Goal: Book appointment/travel/reservation

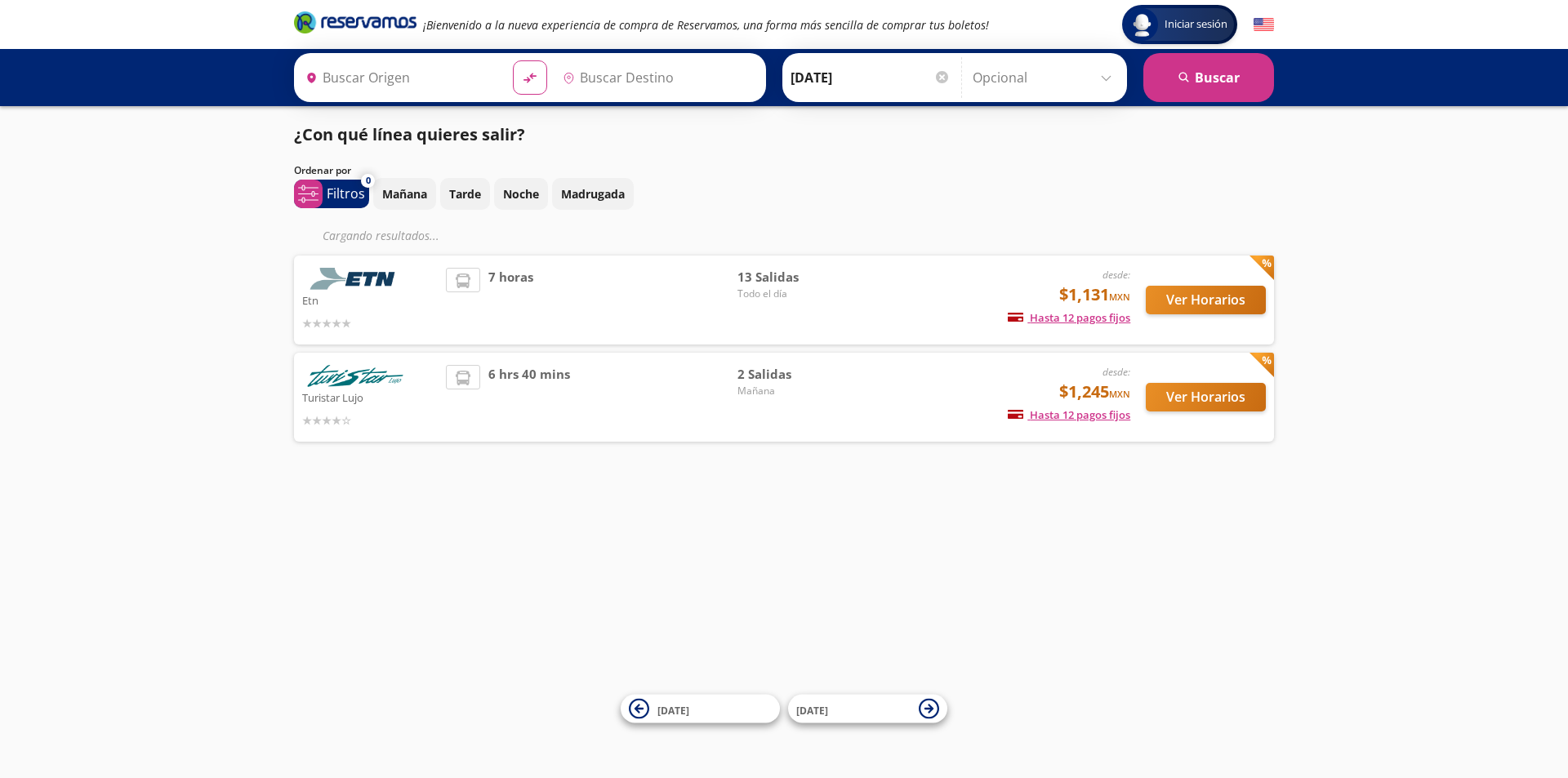
type input "[GEOGRAPHIC_DATA], [GEOGRAPHIC_DATA]"
click at [1167, 296] on button "Ver Horarios" at bounding box center [1206, 300] width 120 height 28
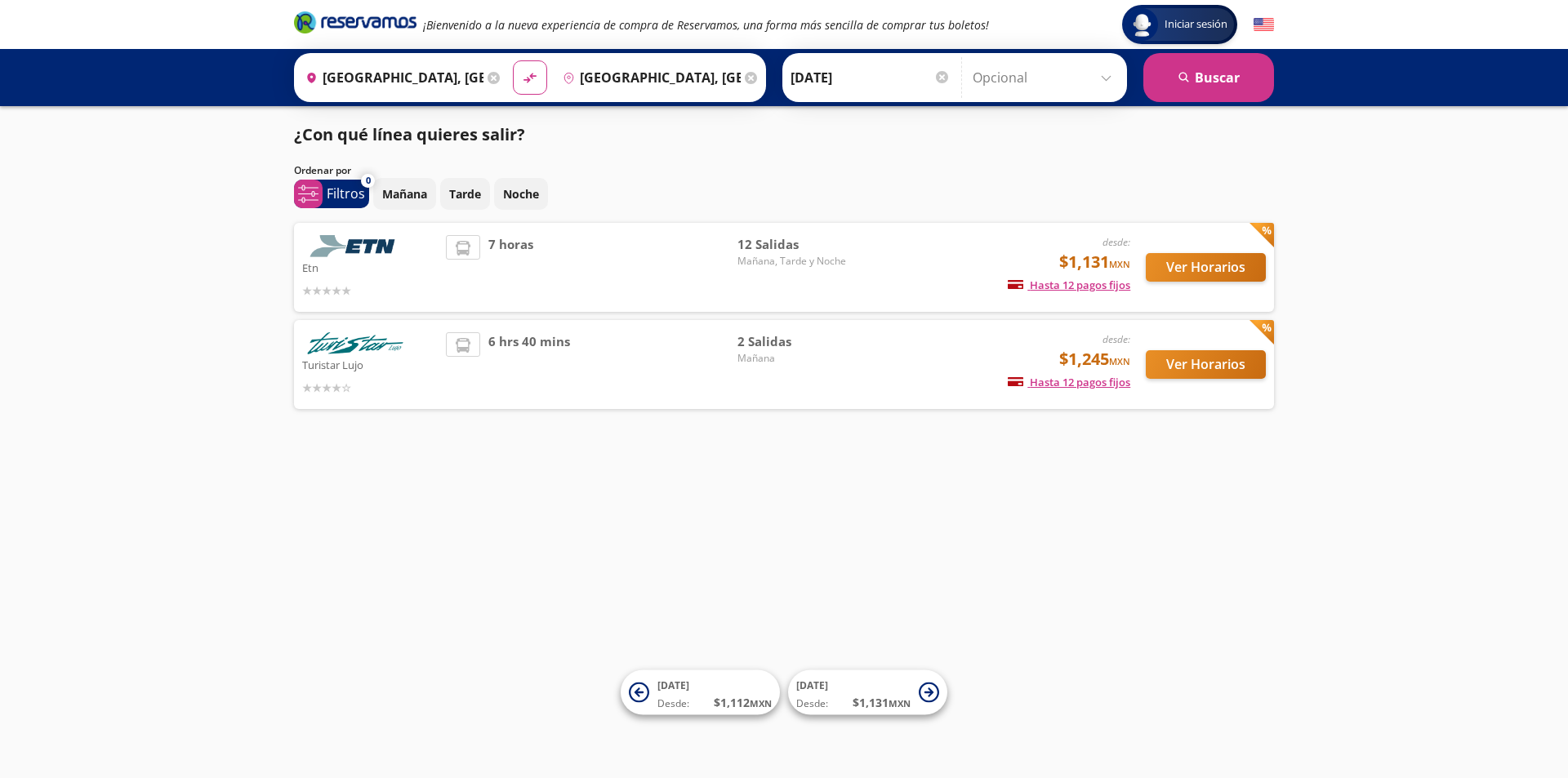
click at [1105, 339] on em "desde:" at bounding box center [1117, 338] width 28 height 14
click at [1249, 352] on button "Ver Horarios" at bounding box center [1206, 365] width 120 height 28
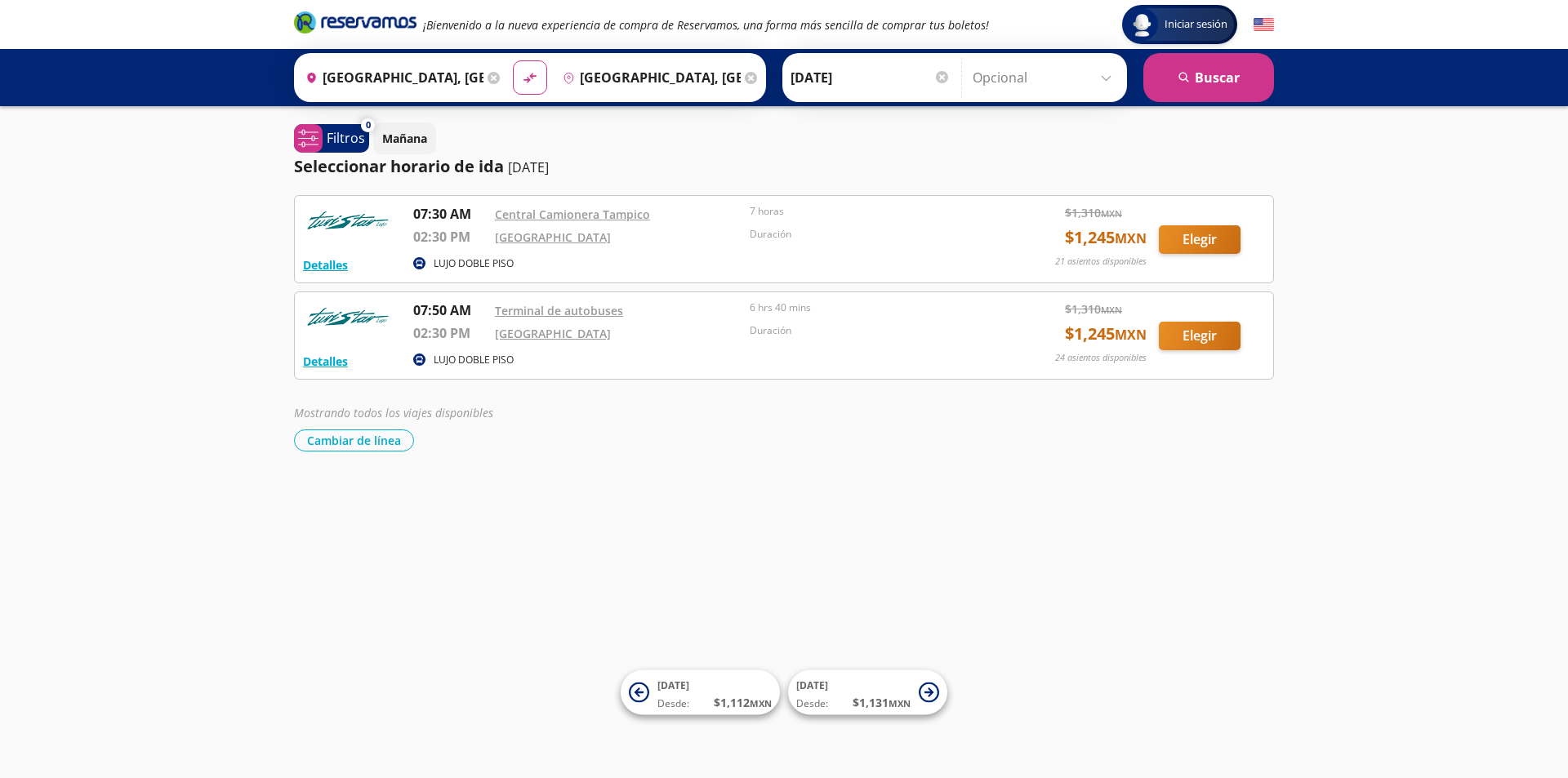
click at [176, 334] on div "Iniciar sesión Iniciar sesión ¡Bienvenido a la nueva experiencia de compra de R…" at bounding box center [784, 389] width 1568 height 778
